Goal: Task Accomplishment & Management: Use online tool/utility

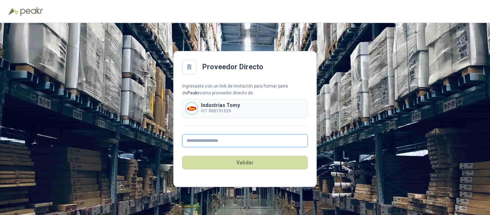
click at [215, 140] on input "text" at bounding box center [245, 140] width 126 height 13
type input "**********"
click at [182, 156] on button "Validar" at bounding box center [245, 163] width 126 height 14
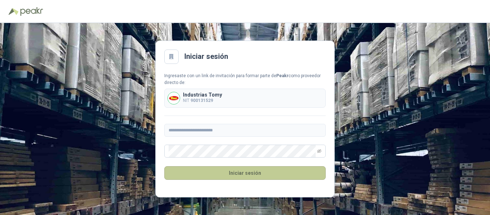
click at [224, 172] on button "Iniciar sesión" at bounding box center [245, 173] width 162 height 14
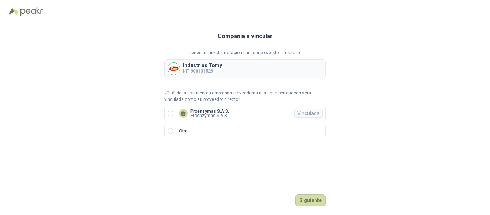
click at [198, 121] on label "Proenzymas S.A.S. Proenzymas S.A.S. Vinculada" at bounding box center [245, 113] width 162 height 15
click at [311, 199] on button "Ingresar" at bounding box center [312, 200] width 28 height 12
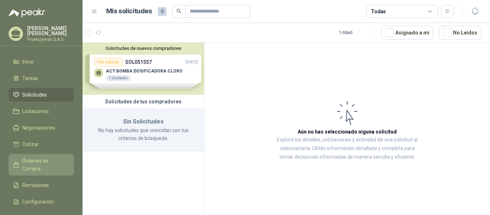
click at [52, 164] on link "Órdenes de Compra" at bounding box center [41, 165] width 65 height 22
